Goal: Transaction & Acquisition: Purchase product/service

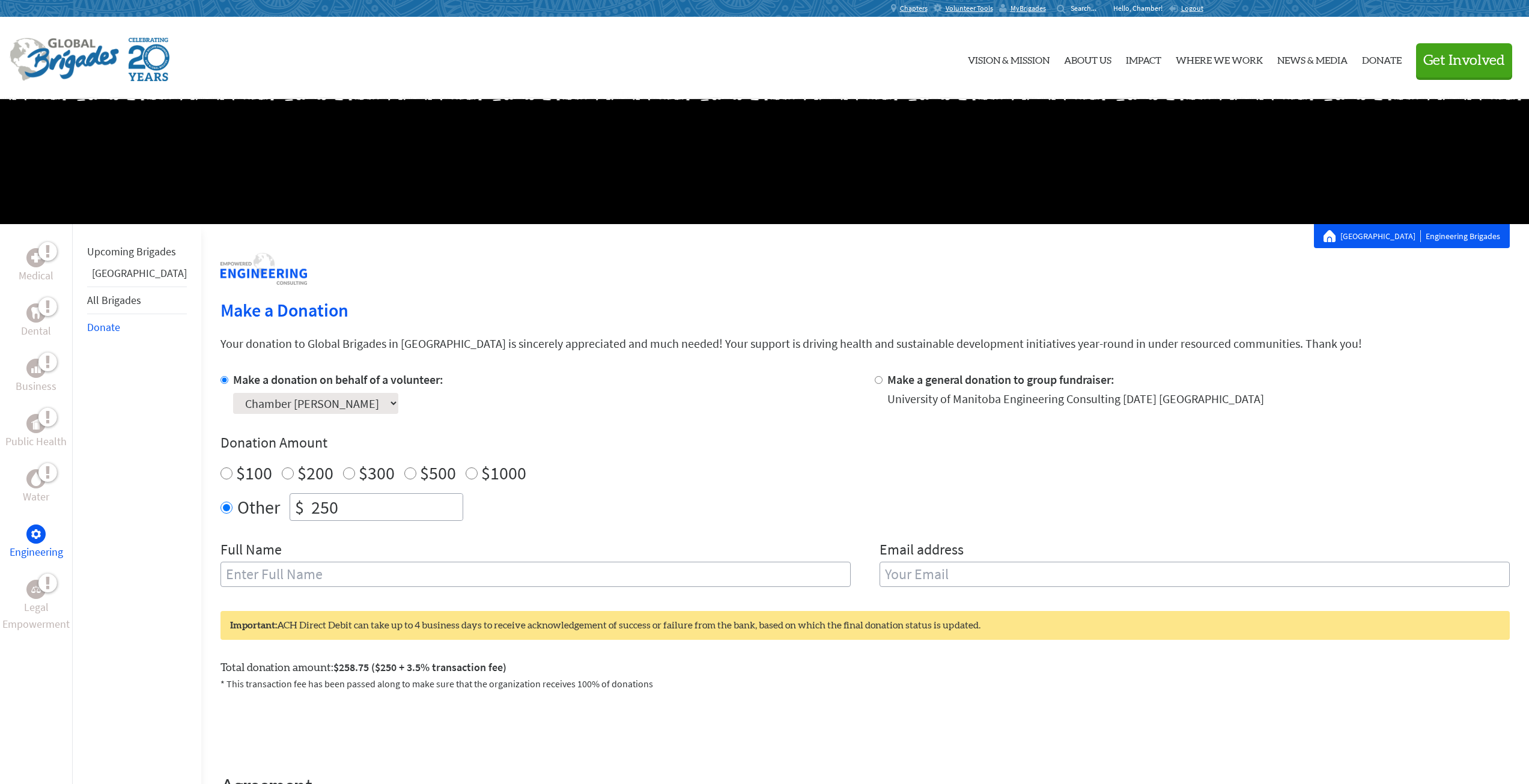
scroll to position [1, 0]
click at [466, 471] on input "$1000" at bounding box center [472, 474] width 12 height 12
radio input "true"
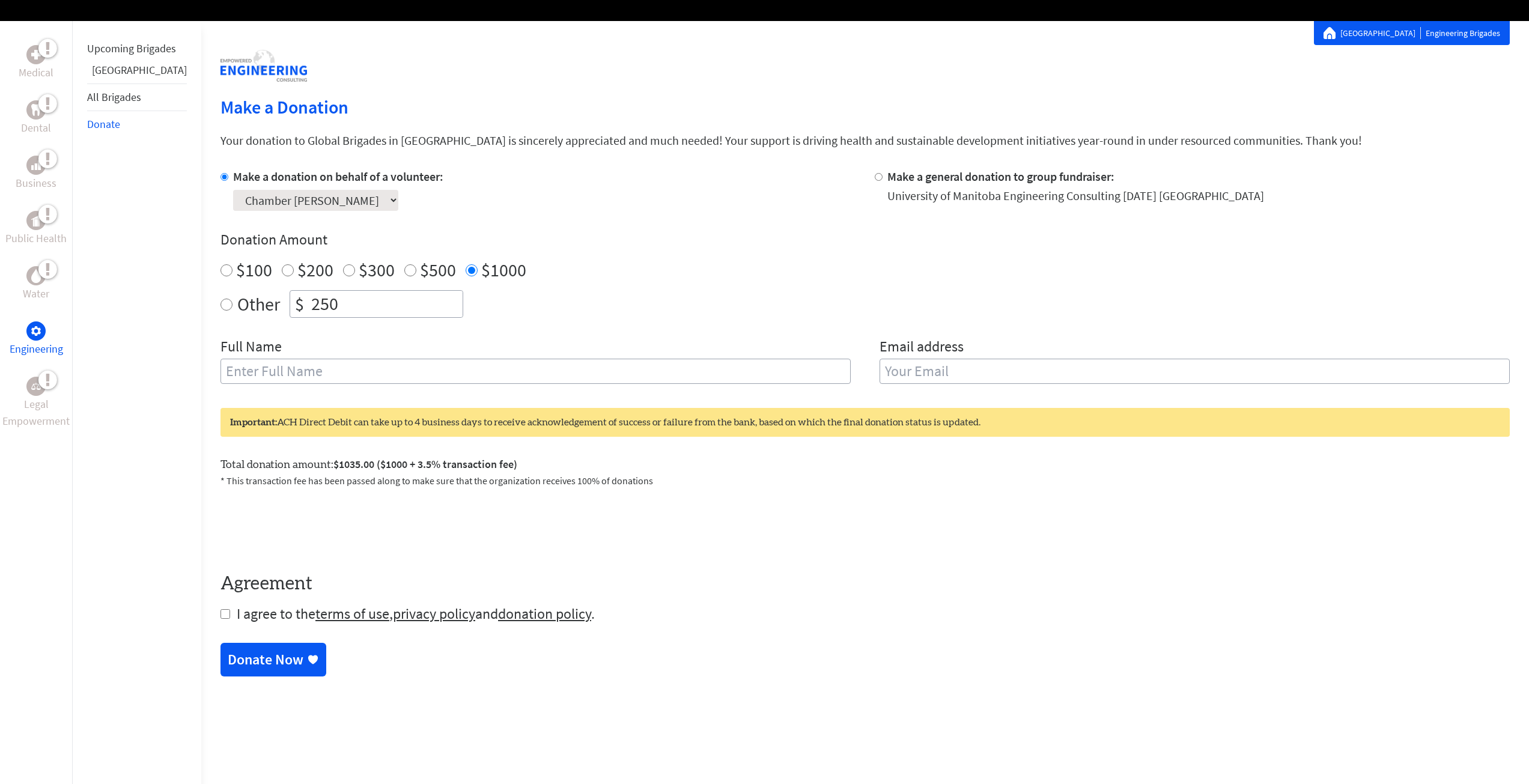
scroll to position [241, 0]
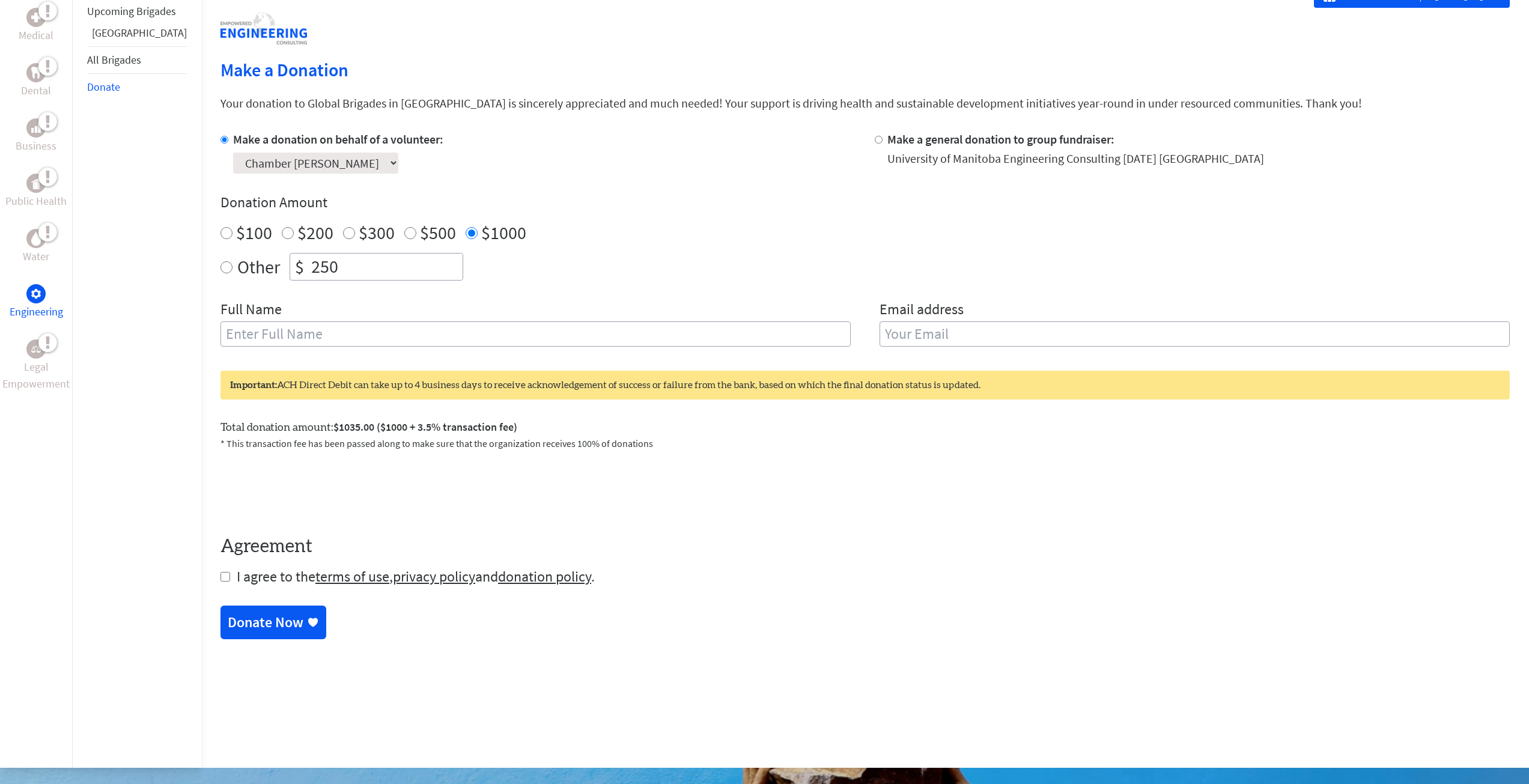
click at [875, 140] on input "Make a general donation to group fundraiser:" at bounding box center [878, 140] width 8 height 8
radio input "true"
click at [360, 262] on input "250" at bounding box center [386, 266] width 154 height 26
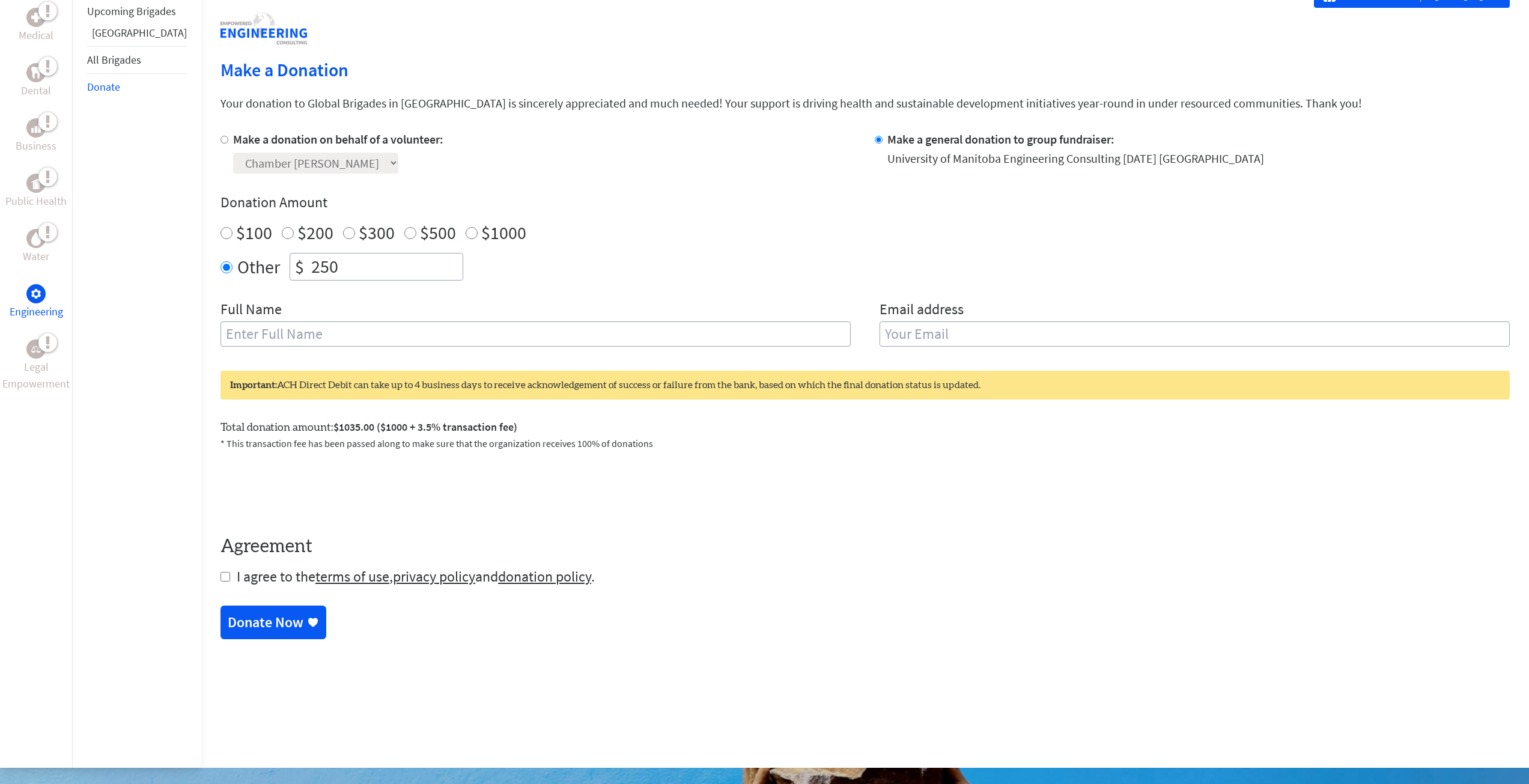
click at [360, 262] on input "250" at bounding box center [386, 266] width 154 height 26
click at [596, 296] on div "Make a donation on behalf of a volunteer: Select a volunteer... [PERSON_NAME] […" at bounding box center [865, 246] width 1290 height 230
click at [677, 577] on form "Make a donation on behalf of a volunteer: Select a volunteer... [PERSON_NAME] […" at bounding box center [865, 359] width 1290 height 456
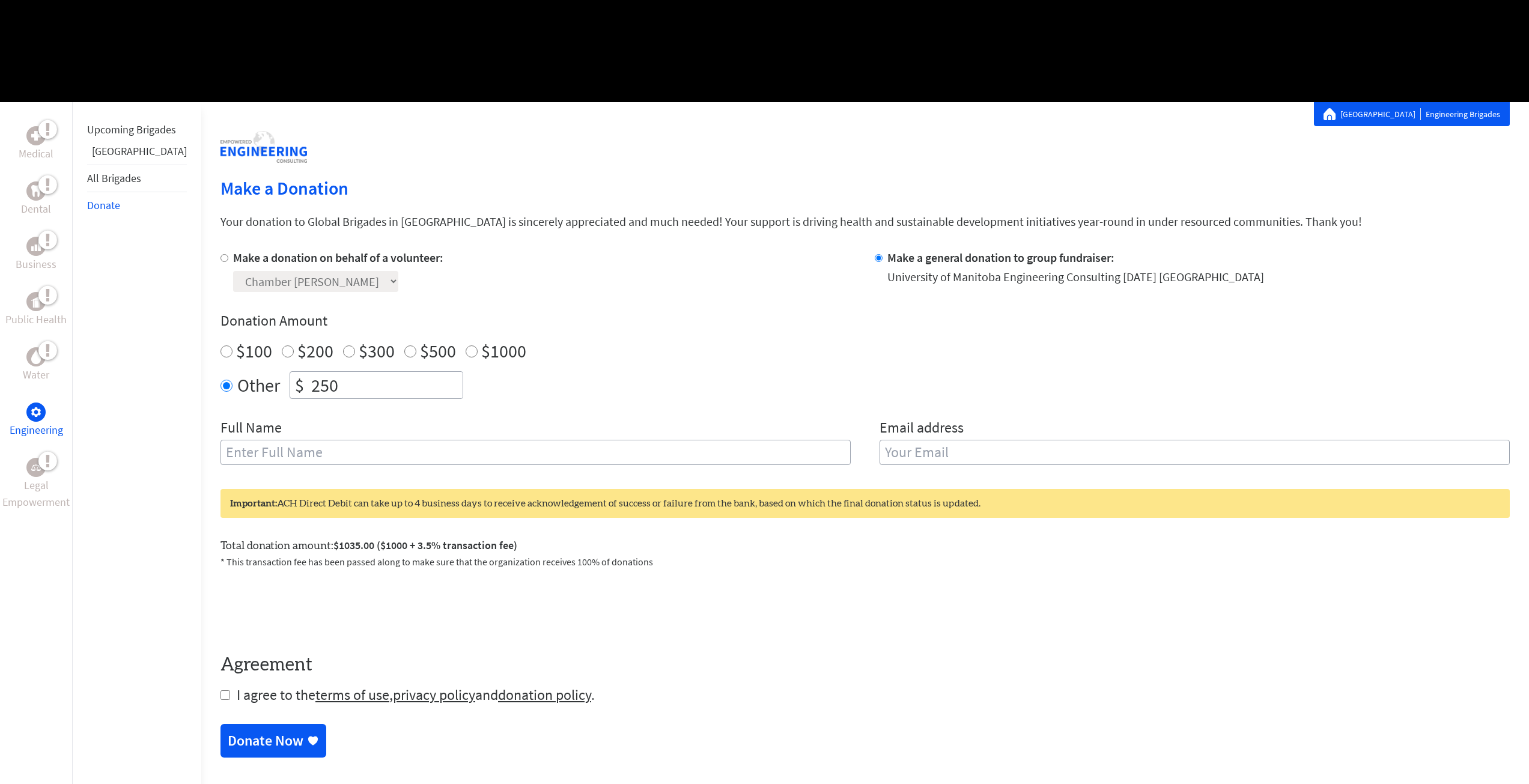
scroll to position [120, 0]
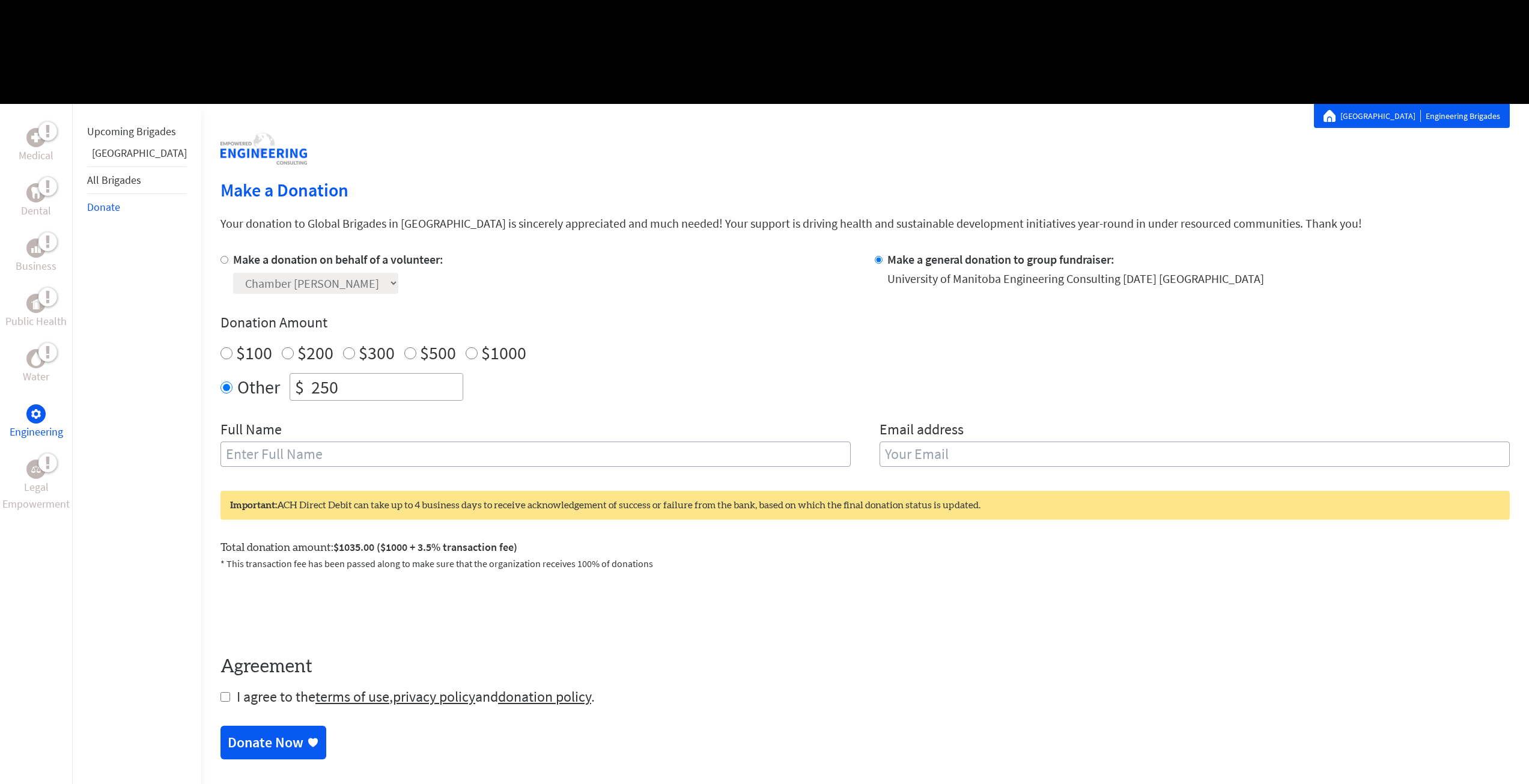
click at [639, 421] on div "Full Name" at bounding box center [535, 450] width 630 height 61
click at [601, 390] on div "Other $ 250" at bounding box center [865, 386] width 1290 height 28
